Goal: Task Accomplishment & Management: Manage account settings

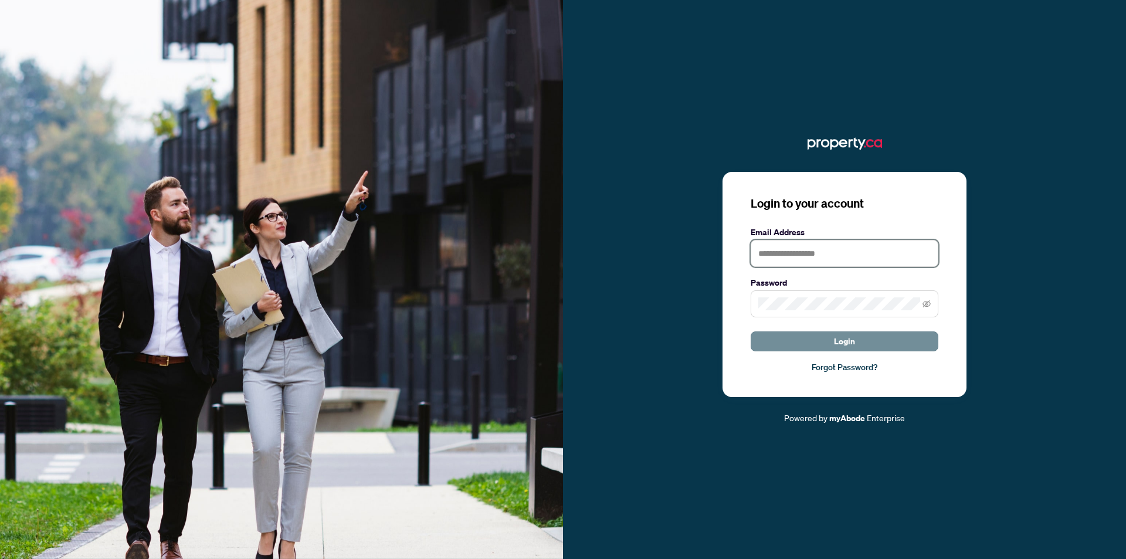
type input "**********"
click at [816, 344] on button "Login" at bounding box center [844, 341] width 188 height 20
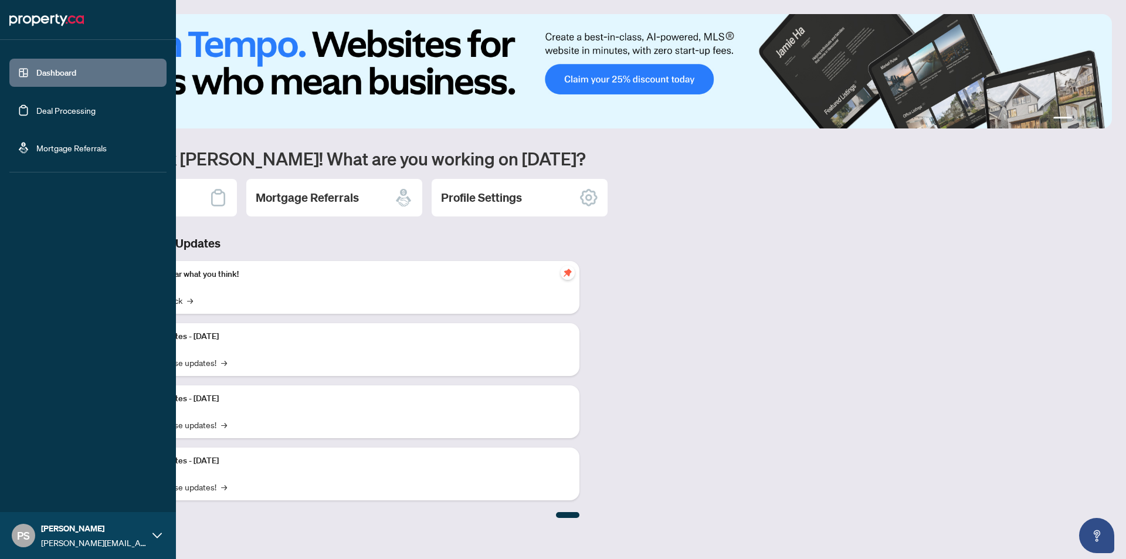
click at [70, 77] on link "Dashboard" at bounding box center [56, 72] width 40 height 11
click at [72, 105] on link "Deal Processing" at bounding box center [65, 110] width 59 height 11
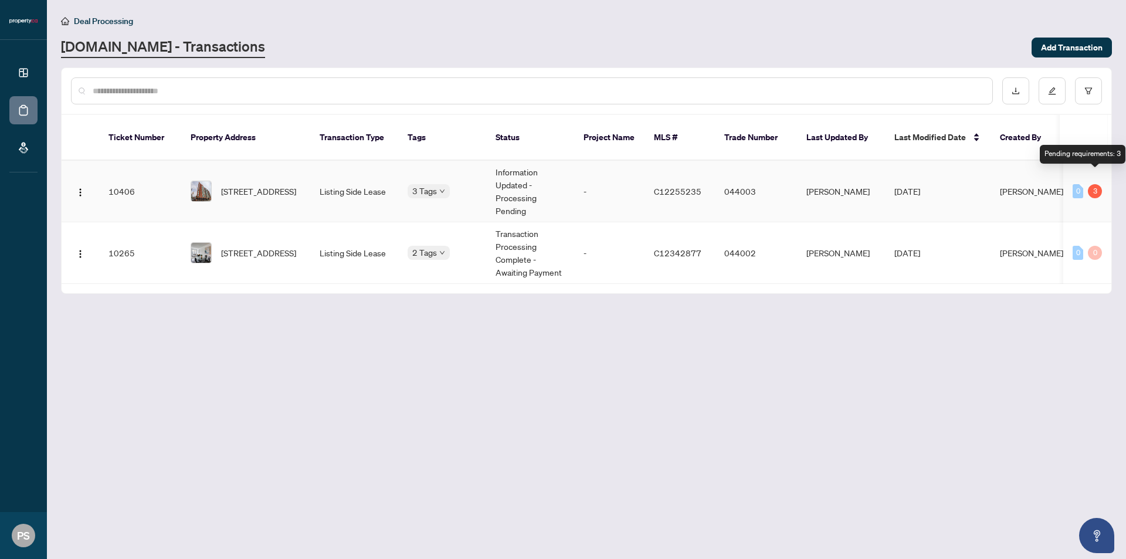
click at [1095, 184] on div "3" at bounding box center [1094, 191] width 14 height 14
click at [1002, 186] on span "[PERSON_NAME]" at bounding box center [1030, 191] width 63 height 11
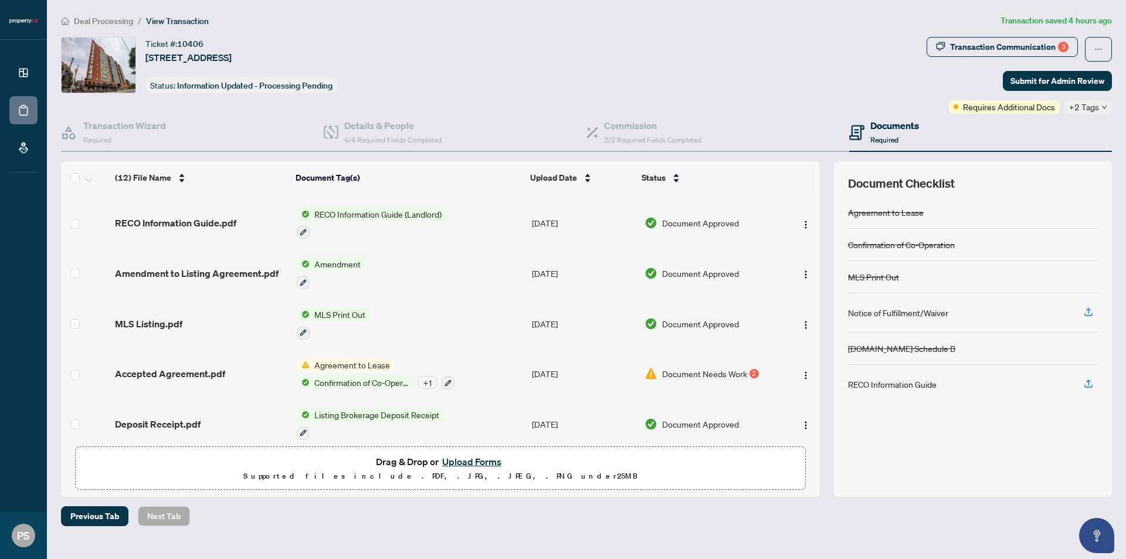
scroll to position [295, 0]
click at [344, 374] on div "Confirmation of Co-Operation + 1" at bounding box center [376, 381] width 158 height 14
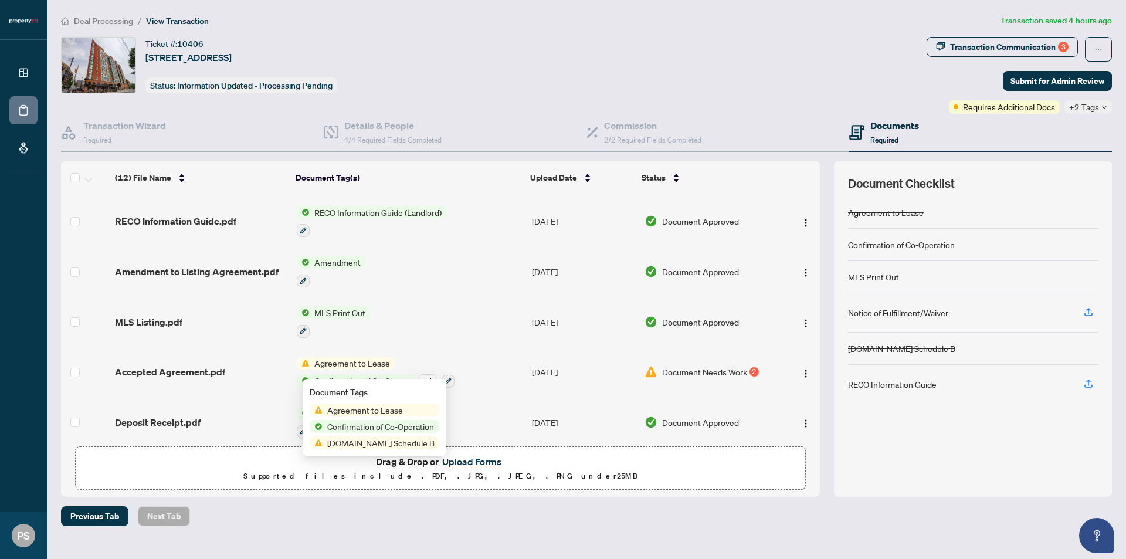
click at [344, 374] on div "Confirmation of Co-Operation + 1" at bounding box center [376, 381] width 158 height 14
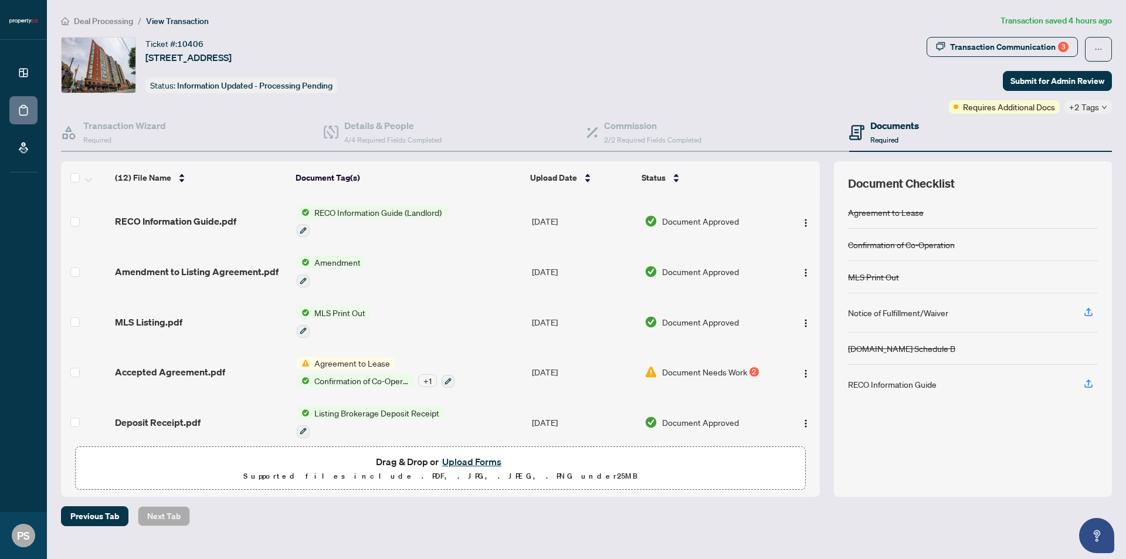
click at [351, 362] on div "Agreement to Lease Confirmation of Co-Operation + 1" at bounding box center [376, 372] width 158 height 32
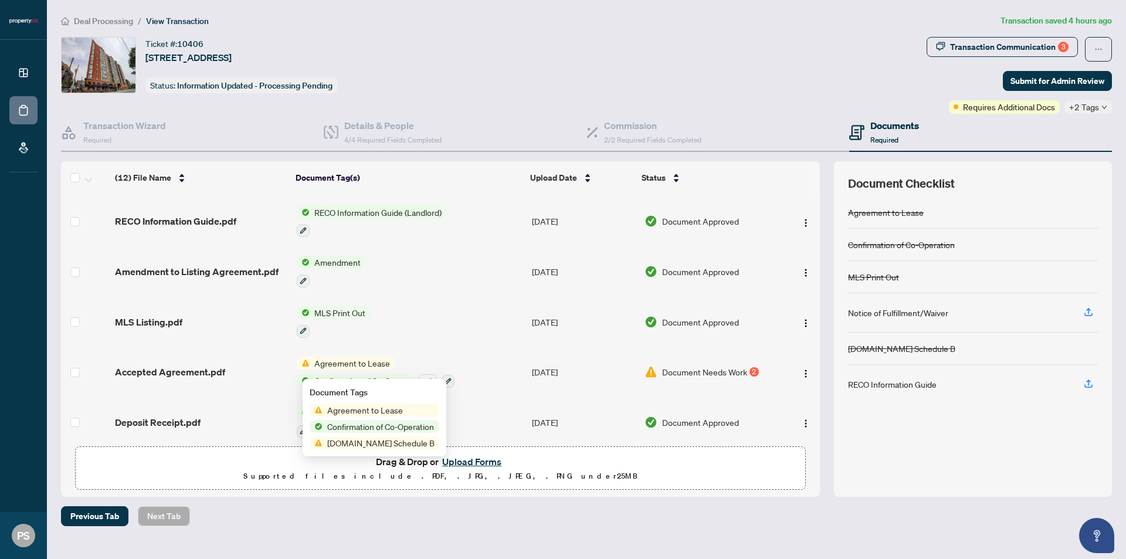
click at [186, 365] on span "Accepted Agreement.pdf" at bounding box center [170, 372] width 110 height 14
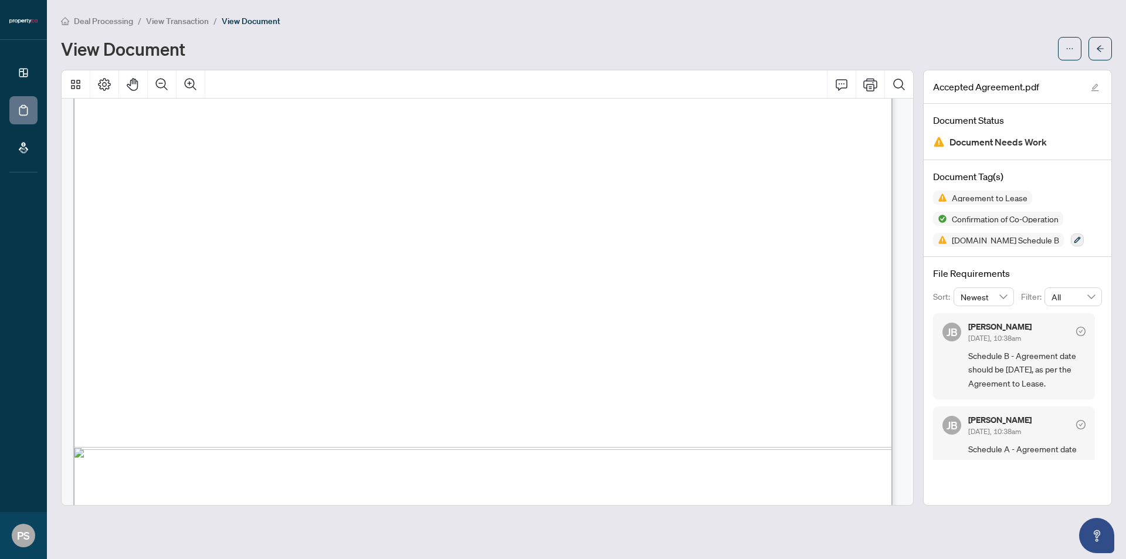
scroll to position [14802, 0]
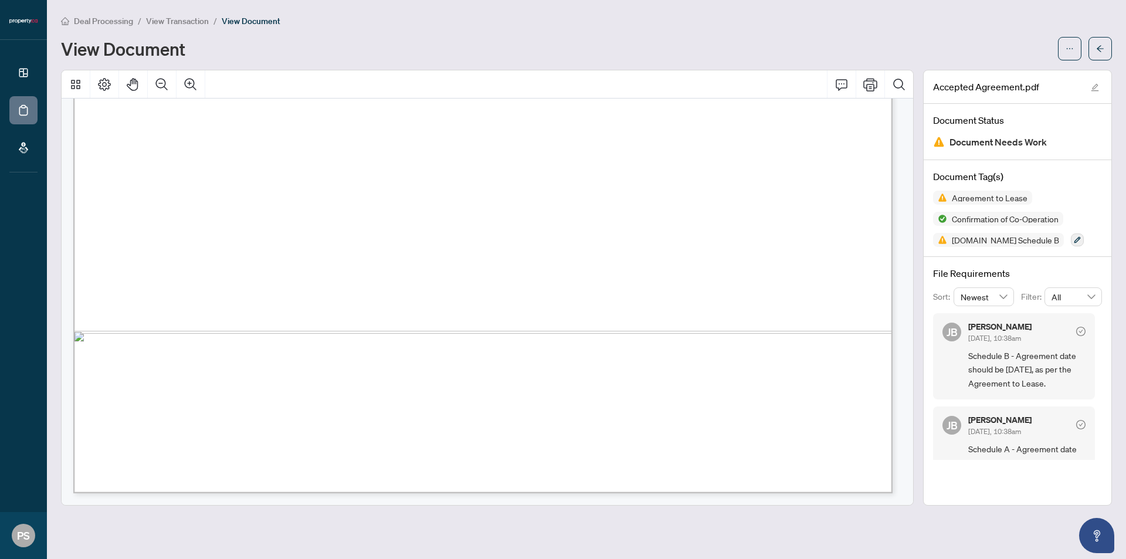
click at [1077, 35] on div "Deal Processing / View Transaction / View Document View Document" at bounding box center [586, 37] width 1050 height 46
click at [1093, 38] on button "button" at bounding box center [1099, 48] width 23 height 23
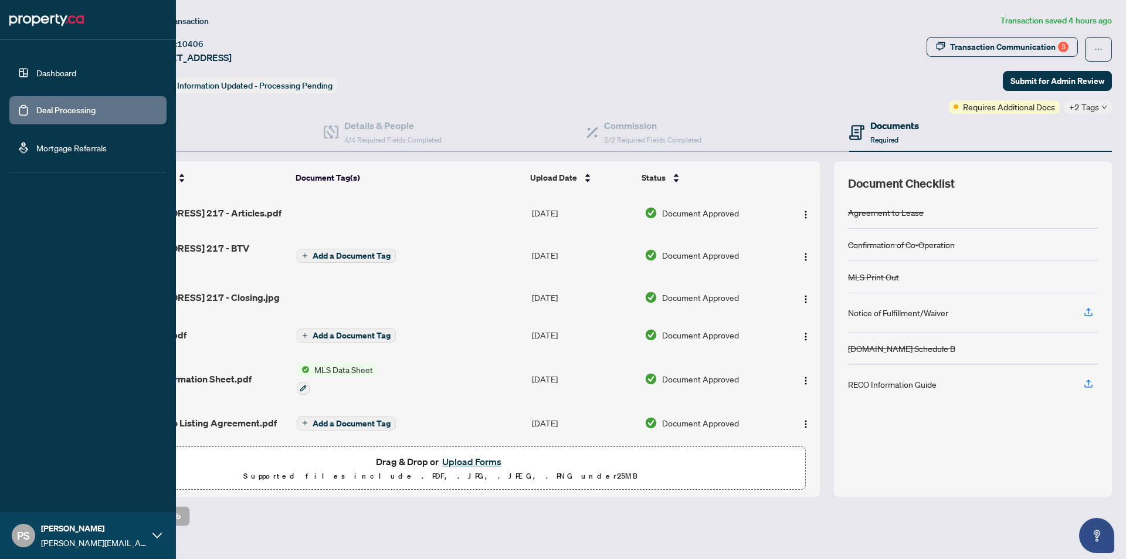
click at [36, 67] on link "Dashboard" at bounding box center [56, 72] width 40 height 11
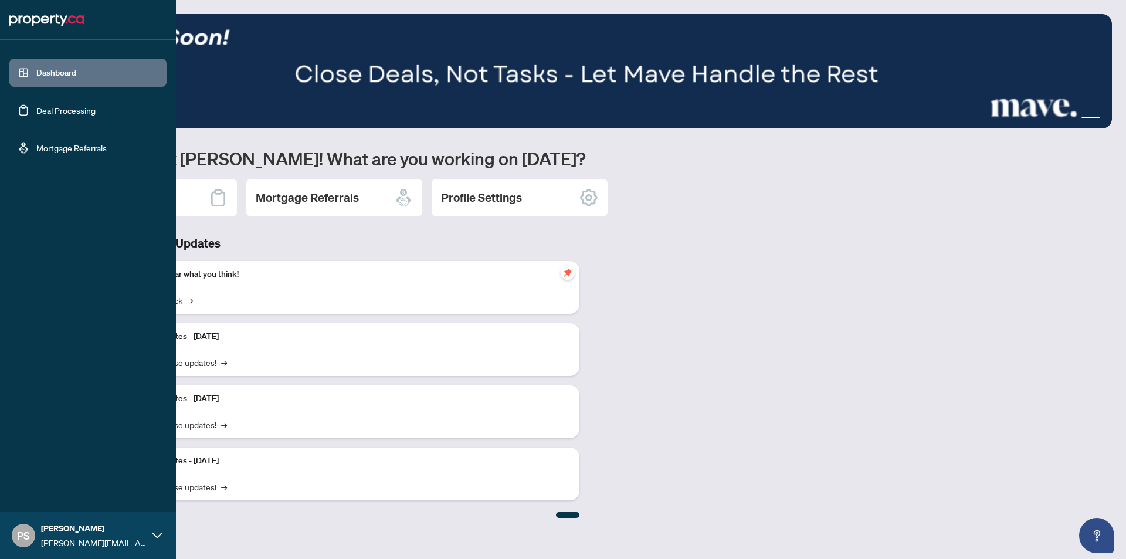
click at [53, 105] on link "Deal Processing" at bounding box center [65, 110] width 59 height 11
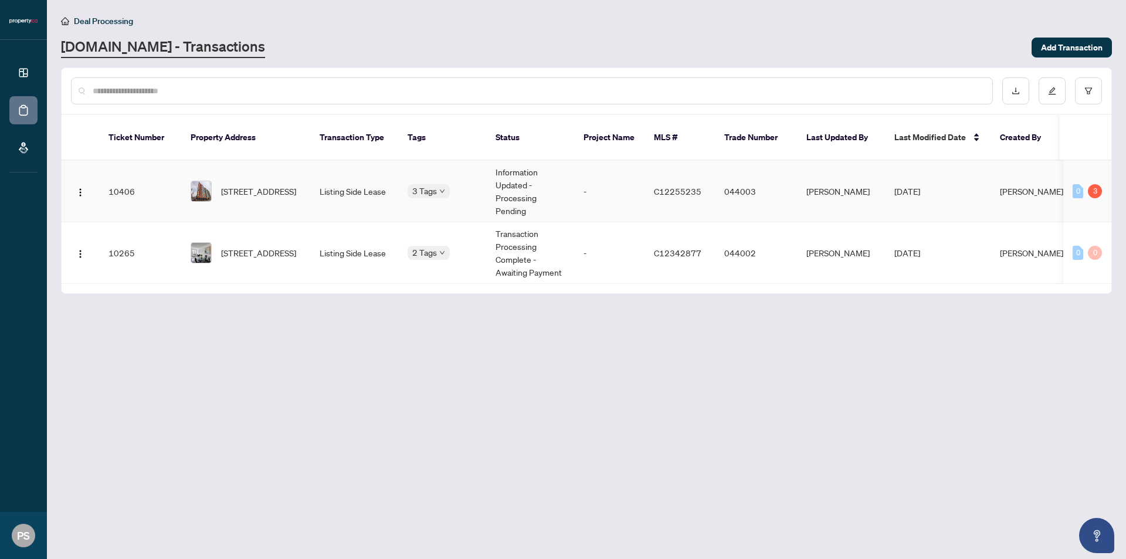
click at [766, 202] on td "044003" at bounding box center [756, 192] width 82 height 62
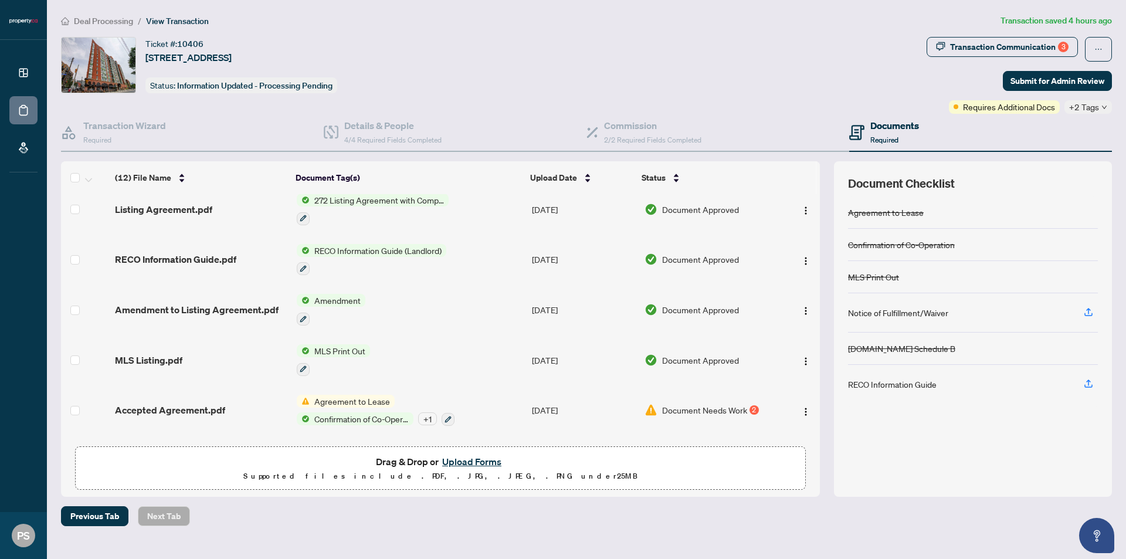
scroll to position [295, 0]
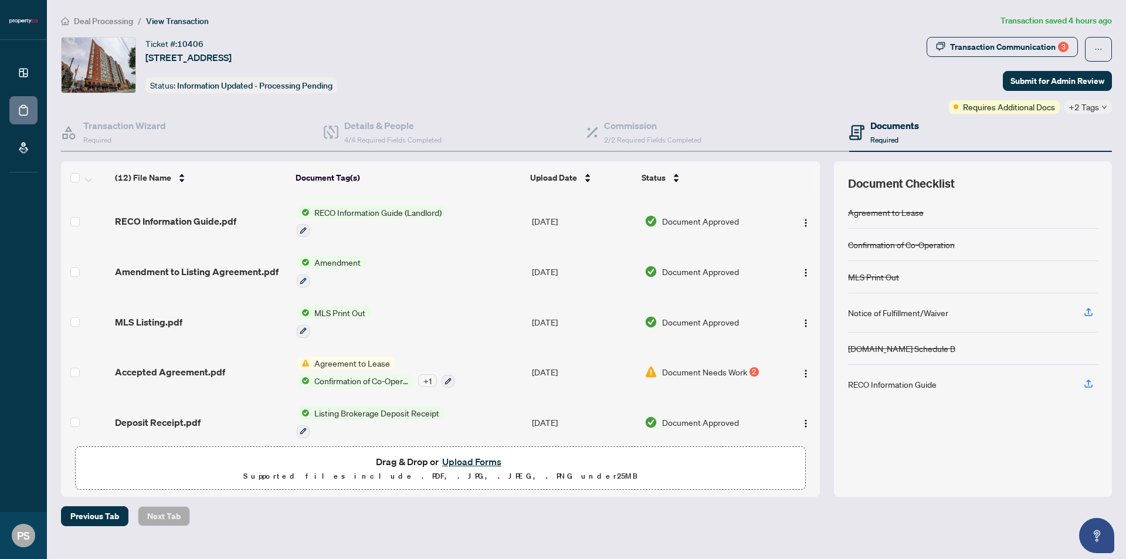
click at [797, 83] on div "Ticket #: 10406 [STREET_ADDRESS] Status: Information Updated - Processing Pendi…" at bounding box center [491, 65] width 861 height 56
click at [732, 371] on td "Document Needs Work 2" at bounding box center [710, 372] width 140 height 50
